Goal: Task Accomplishment & Management: Manage account settings

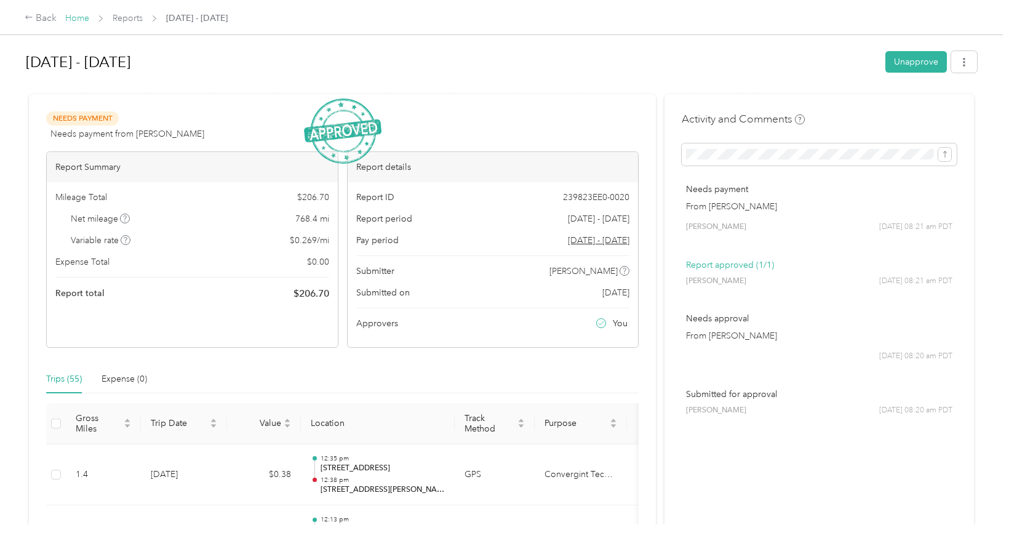
click at [82, 15] on link "Home" at bounding box center [77, 18] width 24 height 10
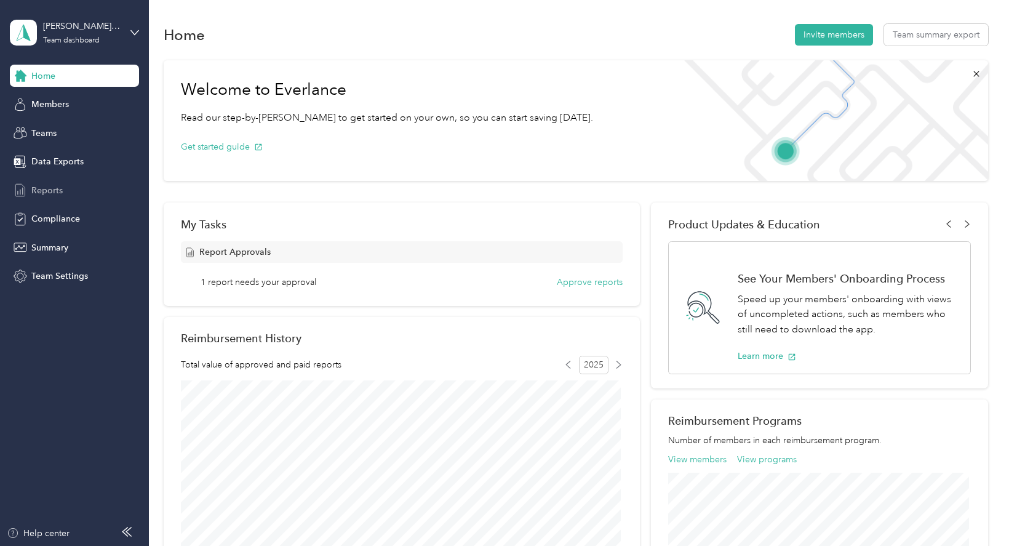
click at [50, 186] on span "Reports" at bounding box center [46, 190] width 31 height 13
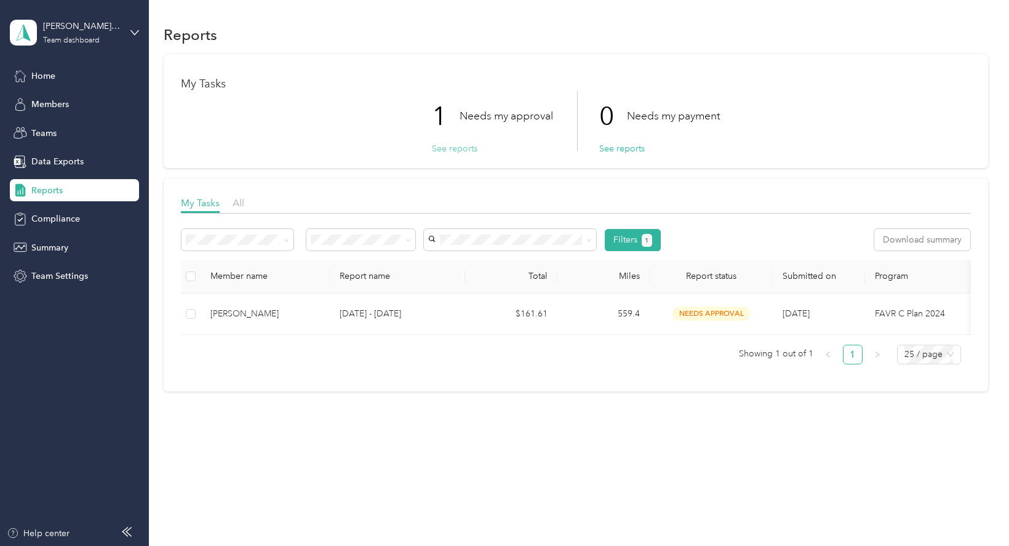
click at [450, 151] on button "See reports" at bounding box center [455, 148] width 46 height 13
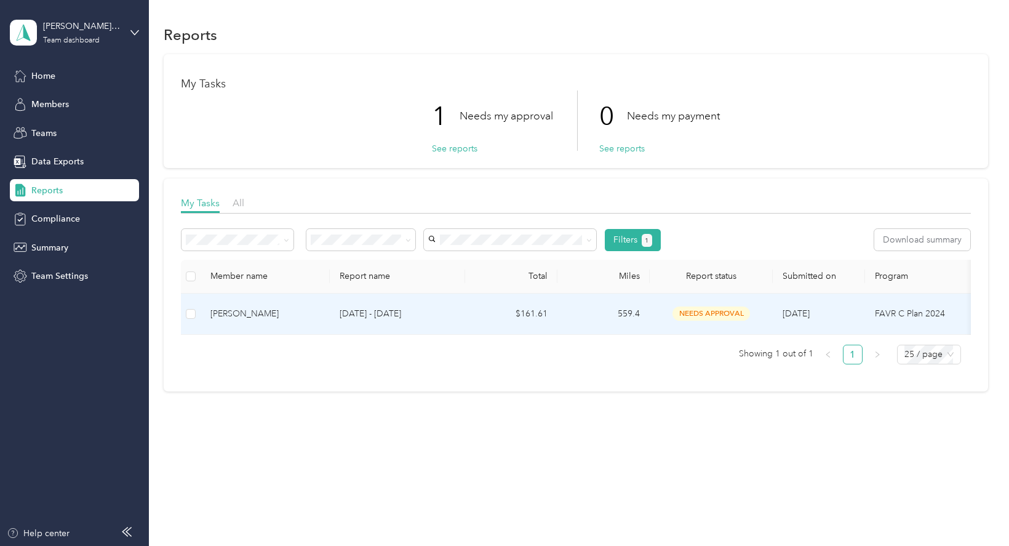
click at [389, 314] on p "[DATE] - [DATE]" at bounding box center [398, 314] width 116 height 14
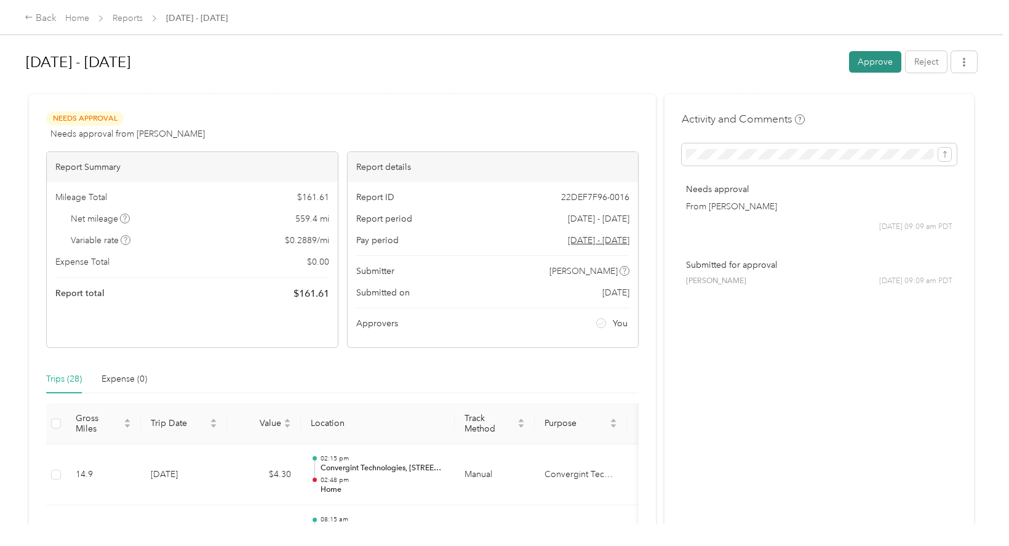
click at [869, 58] on button "Approve" at bounding box center [875, 62] width 52 height 22
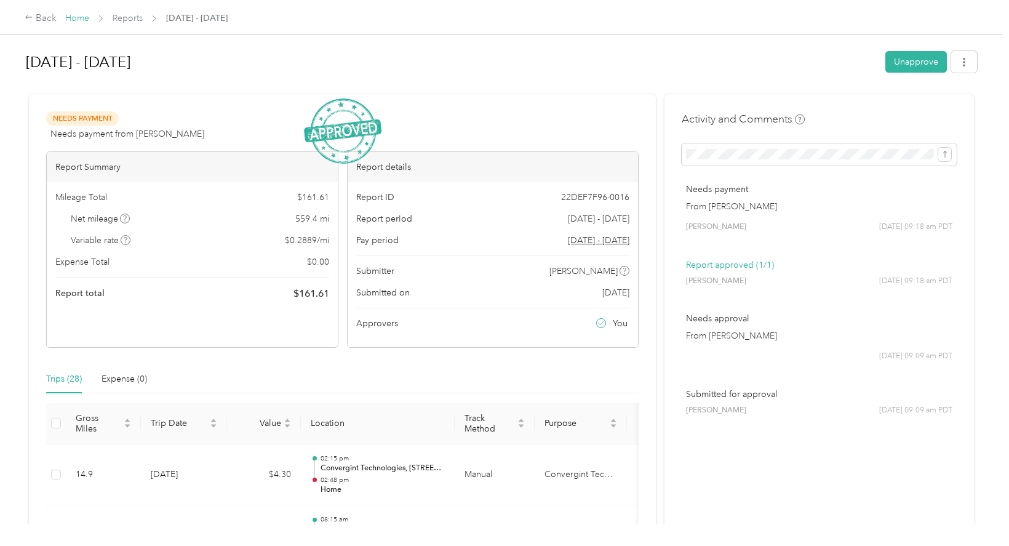
click at [72, 14] on link "Home" at bounding box center [77, 18] width 24 height 10
